Goal: Feedback & Contribution: Contribute content

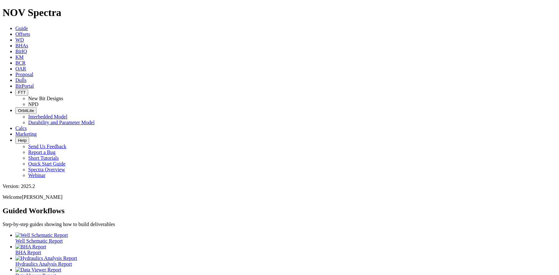
click at [15, 78] on icon at bounding box center [15, 80] width 0 height 5
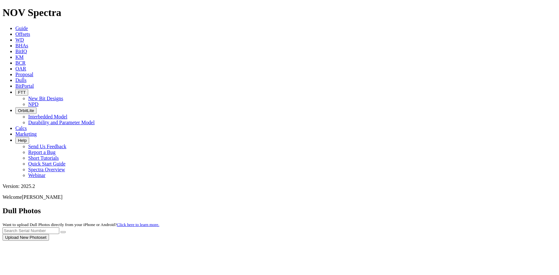
click at [522, 241] on div at bounding box center [280, 241] width 554 height 0
click at [49, 234] on button "Upload New Photoset" at bounding box center [26, 237] width 46 height 7
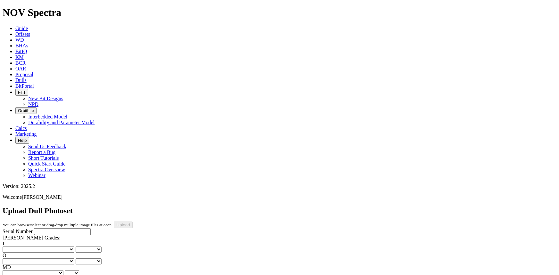
click at [34, 228] on input "Serial Number" at bounding box center [62, 231] width 57 height 7
type input "A312502"
click at [20, 247] on select "No lost, worn or damaged cutters 0 1 2 3 4 5 6 7 8 No diamond table left on any…" at bounding box center [39, 250] width 72 height 6
select select "number:2"
click at [13, 247] on select "No lost, worn or damaged cutters 0 1 2 3 4 5 6 7 8 No diamond table left on any…" at bounding box center [39, 250] width 72 height 6
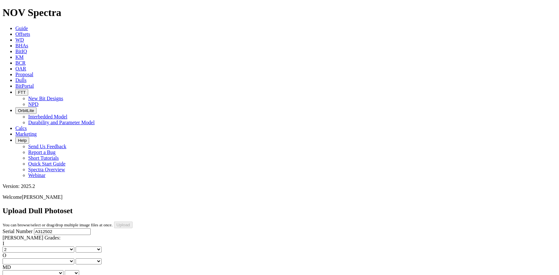
select select "number:2"
click at [53, 259] on select "No lost, worn or damaged cutters 0 1 2 3 4 5 6 7 8 No diamond table left on any…" at bounding box center [39, 262] width 72 height 6
select select "number:8"
click at [45, 259] on select "No lost, worn or damaged cutters 0 1 2 3 4 5 6 7 8 No diamond table left on any…" at bounding box center [39, 262] width 72 height 6
select select "number:8"
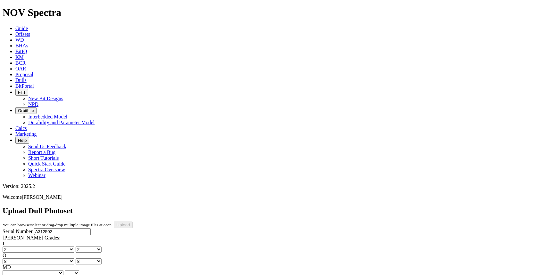
click at [29, 270] on select "BF - Bond Failure BT - Broken Teeth/Cutters BU - Balled Up Bit CR - Cored CT - …" at bounding box center [33, 273] width 61 height 6
select select "string:RO"
click at [13, 270] on select "BF - Bond Failure BT - Broken Teeth/Cutters BU - Balled Up Bit CR - Cored CT - …" at bounding box center [33, 273] width 61 height 6
select select "string:RO"
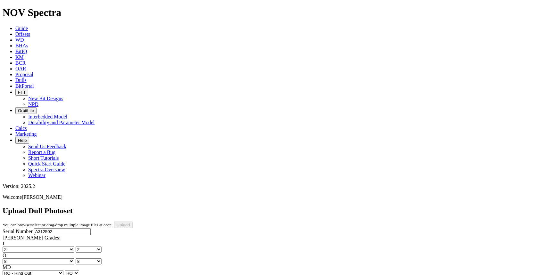
select select "string:S"
drag, startPoint x: 30, startPoint y: 148, endPoint x: 30, endPoint y: 153, distance: 5.1
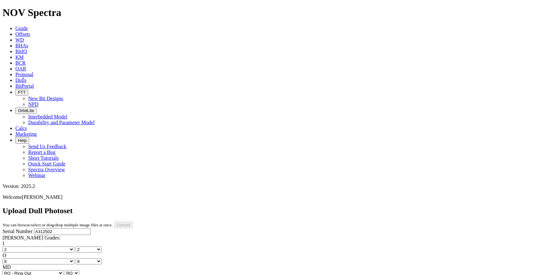
select select "string:X"
select select "string:_"
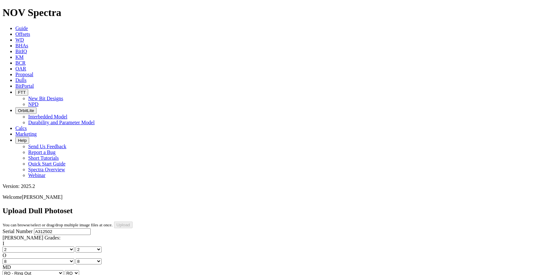
select select "string:_"
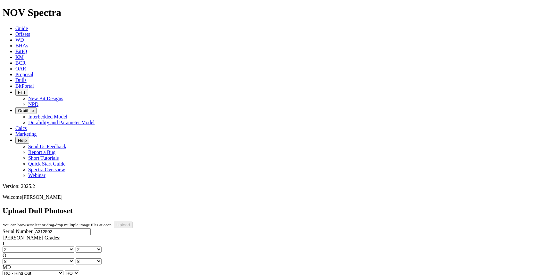
select select "string:8"
select select "string:BT"
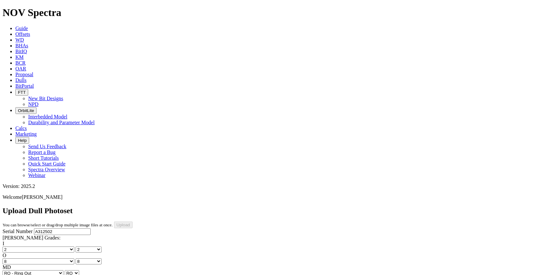
select select "string:BT"
select select "string:DTF"
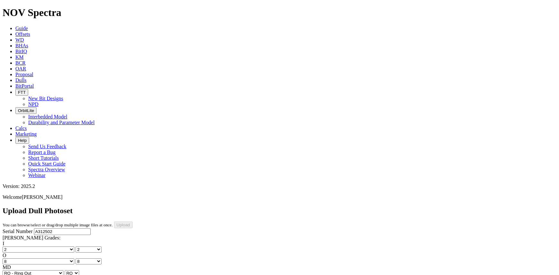
select select "string:DTF"
type input "[DATE]"
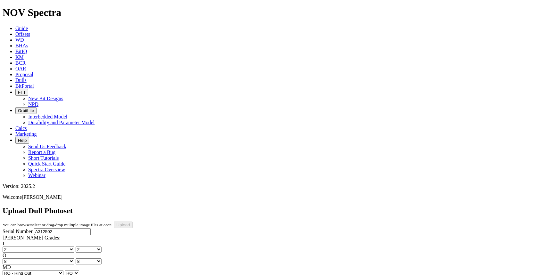
drag, startPoint x: 269, startPoint y: 143, endPoint x: 269, endPoint y: 137, distance: 6.1
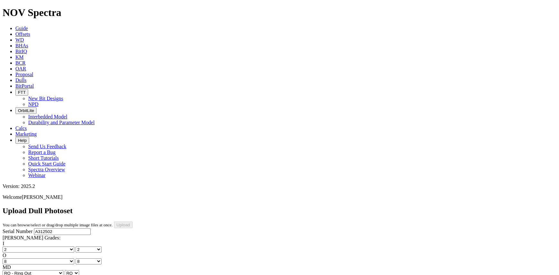
drag, startPoint x: 206, startPoint y: 257, endPoint x: 206, endPoint y: 253, distance: 3.5
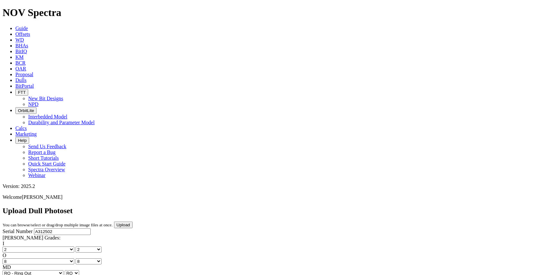
drag, startPoint x: 276, startPoint y: 252, endPoint x: 275, endPoint y: 247, distance: 5.8
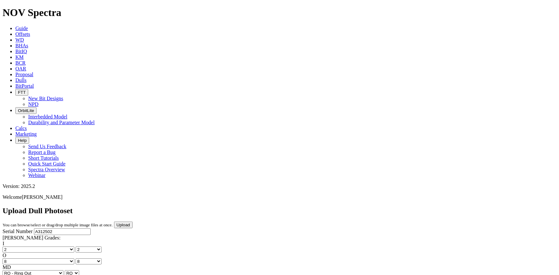
click at [133, 222] on input "Upload" at bounding box center [123, 225] width 19 height 7
